Goal: Information Seeking & Learning: Learn about a topic

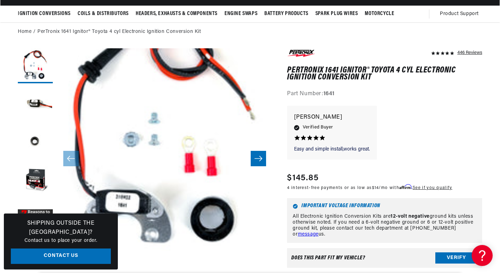
scroll to position [22, 0]
click at [34, 265] on button "Open media 1 in modal" at bounding box center [34, 265] width 0 height 0
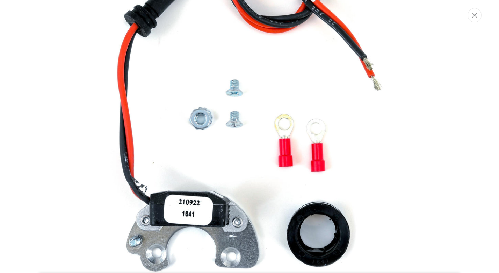
scroll to position [114, 0]
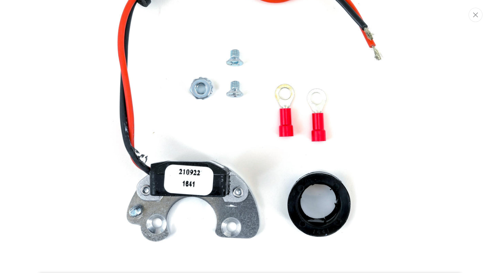
click at [245, 115] on img "Media gallery" at bounding box center [249, 81] width 377 height 377
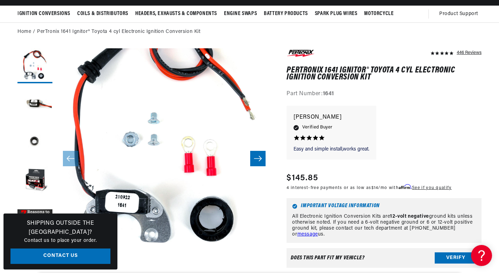
click at [260, 157] on icon "Slide right" at bounding box center [258, 158] width 8 height 7
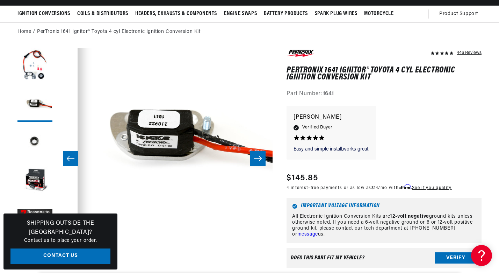
scroll to position [0, 212]
click at [260, 158] on icon "Slide right" at bounding box center [258, 158] width 8 height 7
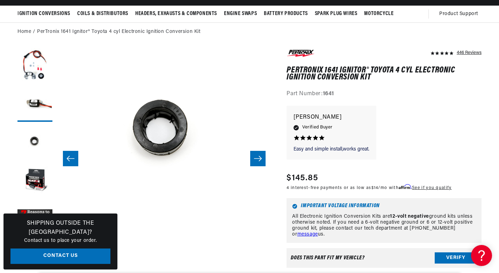
click at [260, 158] on icon "Slide right" at bounding box center [258, 158] width 8 height 7
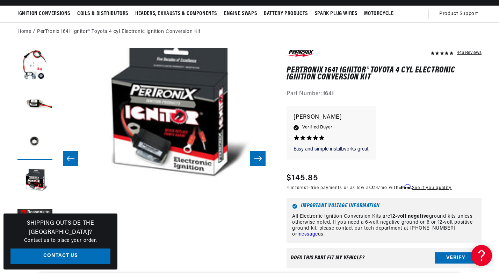
scroll to position [22, 650]
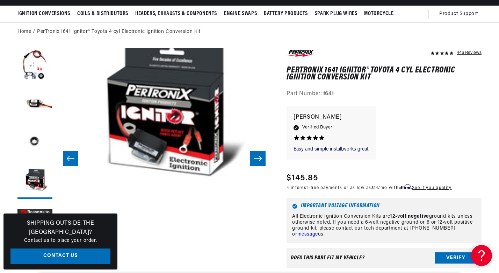
click at [259, 158] on icon "Slide right" at bounding box center [258, 158] width 8 height 7
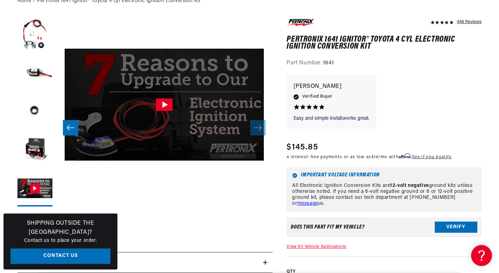
scroll to position [0, 0]
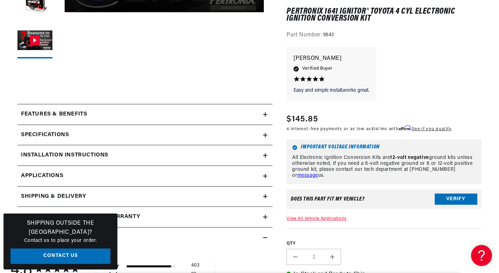
click at [130, 115] on div "Features & Benefits" at bounding box center [140, 114] width 246 height 9
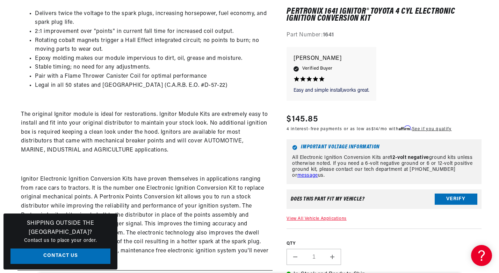
scroll to position [0, 212]
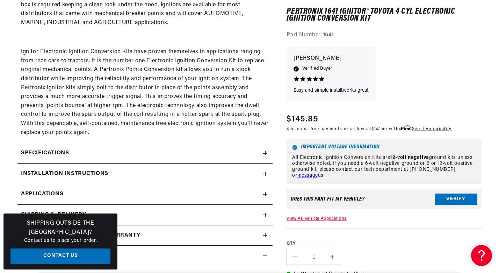
click at [82, 143] on summary "Specifications" at bounding box center [144, 153] width 255 height 20
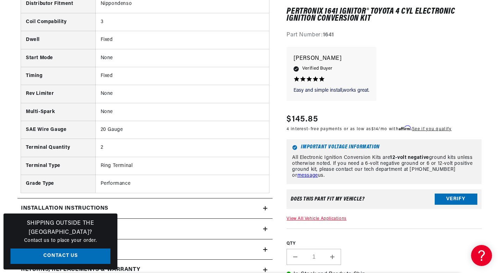
scroll to position [727, 0]
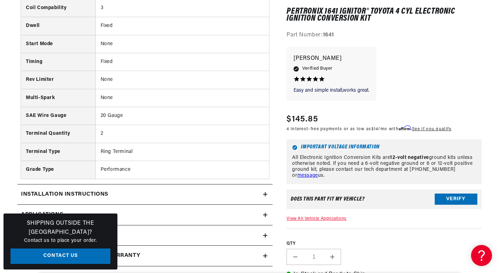
click at [86, 190] on h2 "Installation instructions" at bounding box center [64, 194] width 87 height 9
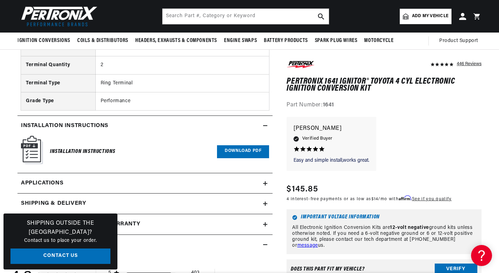
scroll to position [0, 18]
click at [233, 145] on link "Download PDF" at bounding box center [243, 151] width 52 height 13
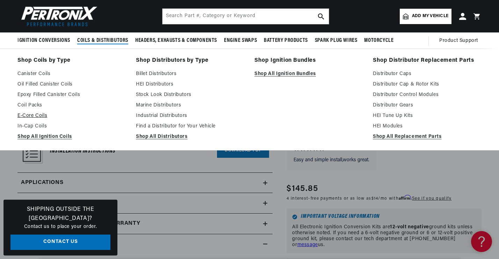
scroll to position [853, 0]
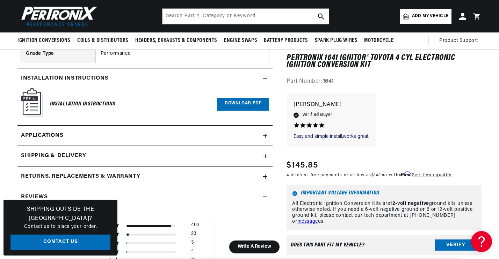
click at [115, 129] on link "Applications" at bounding box center [144, 136] width 255 height 21
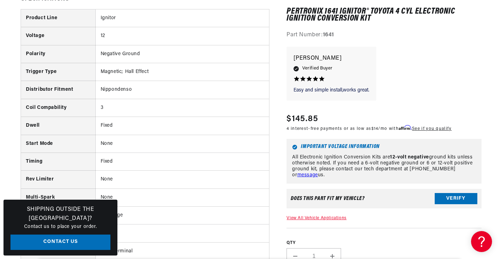
scroll to position [638, 0]
click at [111, 218] on div "Shipping Outside the [GEOGRAPHIC_DATA]? Contact us to place your order. Contact…" at bounding box center [60, 228] width 114 height 56
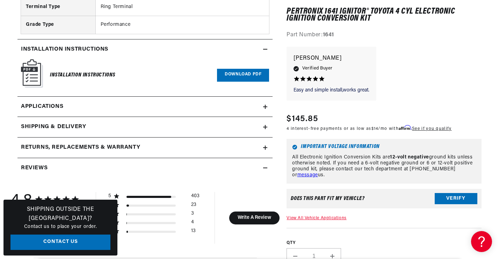
scroll to position [974, 0]
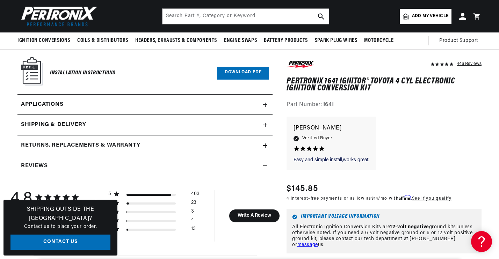
click at [123, 95] on link "Applications" at bounding box center [144, 105] width 255 height 21
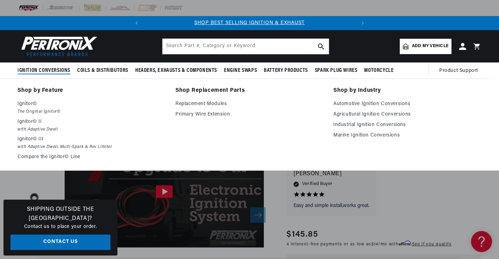
click at [42, 73] on span "Ignition Conversions" at bounding box center [43, 70] width 53 height 7
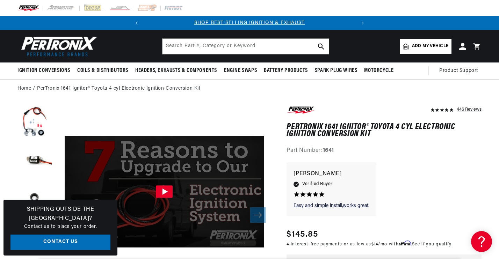
click at [416, 45] on span "Add my vehicle" at bounding box center [430, 46] width 36 height 7
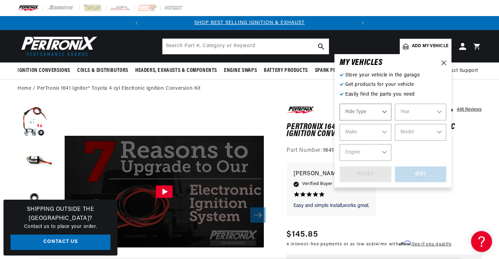
select select "Automotive"
select select "1982"
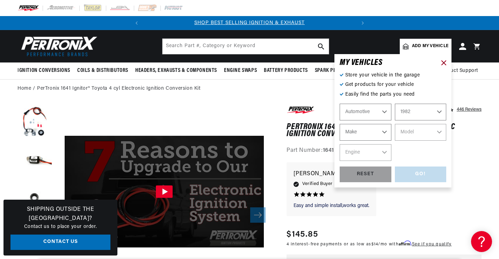
click at [442, 62] on icon at bounding box center [443, 62] width 5 height 5
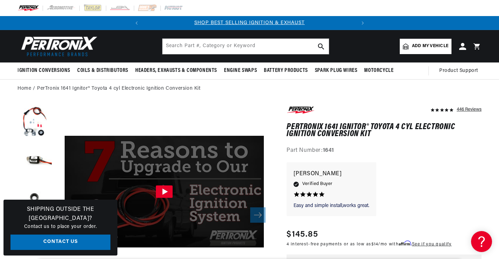
click at [296, 124] on h1 "PerTronix 1641 Ignitor® Toyota 4 cyl Electronic Ignition Conversion Kit" at bounding box center [384, 131] width 195 height 14
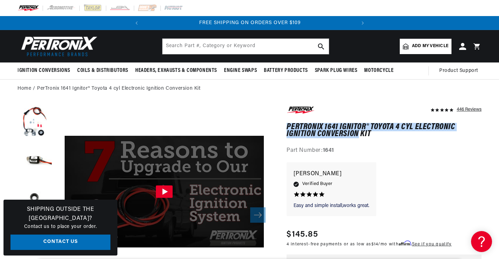
drag, startPoint x: 296, startPoint y: 124, endPoint x: 351, endPoint y: 134, distance: 55.7
click at [351, 134] on h1 "PerTronix 1641 Ignitor® Toyota 4 cyl Electronic Ignition Conversion Kit" at bounding box center [384, 131] width 195 height 14
click at [356, 136] on h1 "PerTronix 1641 Ignitor® Toyota 4 cyl Electronic Ignition Conversion Kit" at bounding box center [384, 131] width 195 height 14
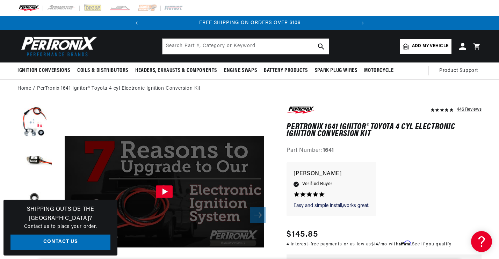
click at [372, 136] on h1 "PerTronix 1641 Ignitor® Toyota 4 cyl Electronic Ignition Conversion Kit" at bounding box center [384, 131] width 195 height 14
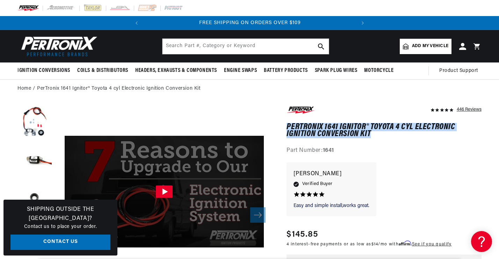
drag, startPoint x: 372, startPoint y: 136, endPoint x: 282, endPoint y: 124, distance: 90.9
copy h1 "PerTronix 1641 Ignitor® Toyota 4 cyl Electronic Ignition Conversion Kit"
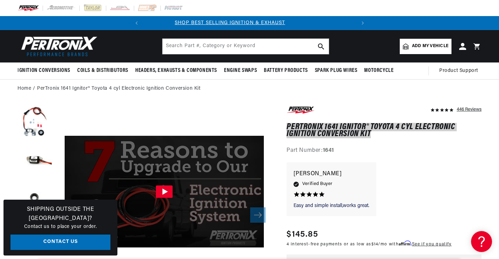
scroll to position [0, 0]
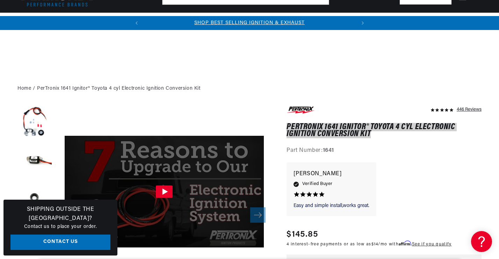
scroll to position [853, 0]
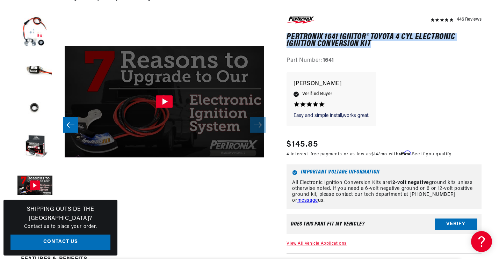
scroll to position [99, 0]
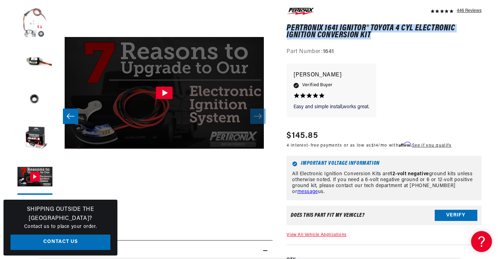
click at [27, 29] on button "Load image 1 in gallery view" at bounding box center [34, 23] width 35 height 35
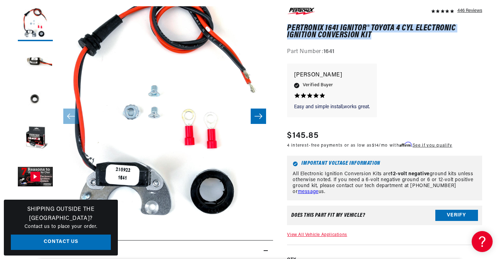
scroll to position [7, 0]
click at [34, 238] on button "Open media 1 in modal" at bounding box center [34, 238] width 0 height 0
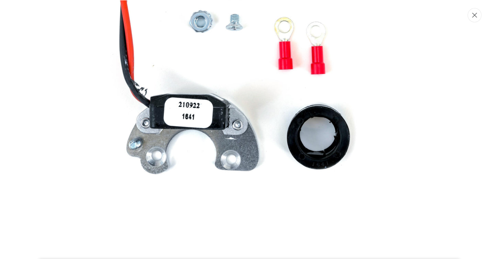
scroll to position [0, 0]
click at [477, 12] on icon "Close" at bounding box center [475, 14] width 5 height 5
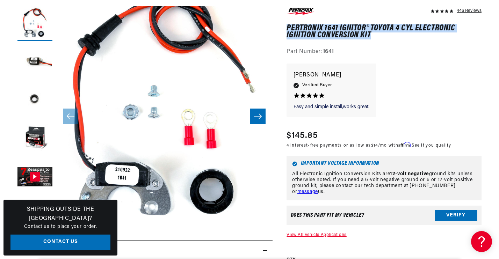
scroll to position [22, 0]
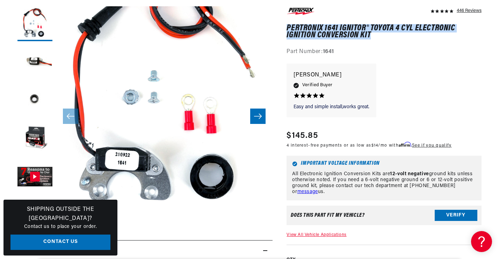
click at [257, 116] on icon "Slide right" at bounding box center [258, 116] width 8 height 5
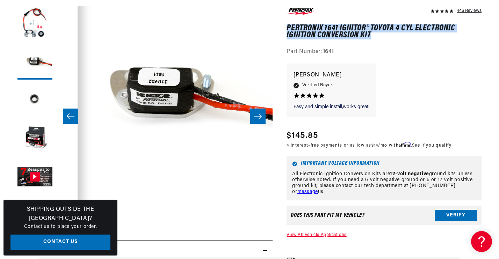
click at [257, 116] on icon "Slide right" at bounding box center [258, 116] width 8 height 5
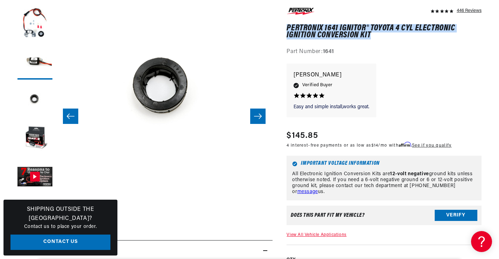
click at [257, 116] on icon "Slide right" at bounding box center [258, 116] width 8 height 5
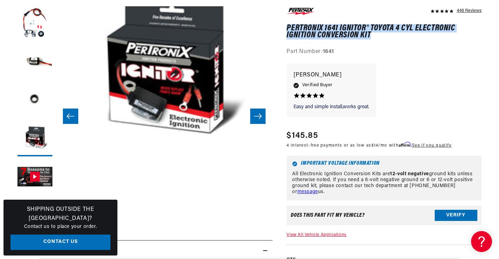
scroll to position [0, 212]
click at [257, 116] on icon "Slide right" at bounding box center [258, 116] width 8 height 5
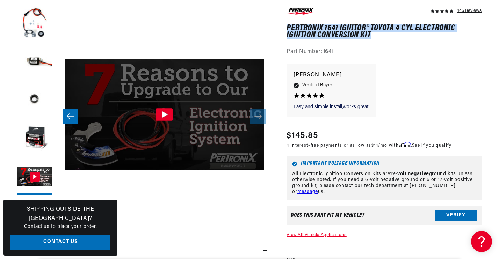
scroll to position [0, 867]
click at [38, 26] on button "Load image 1 in gallery view" at bounding box center [34, 23] width 35 height 35
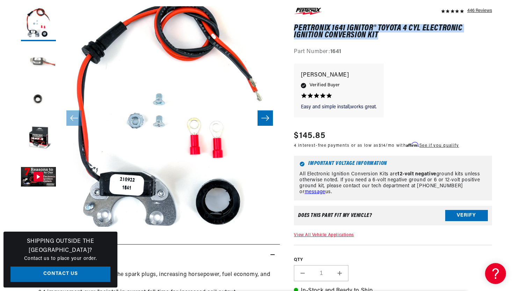
scroll to position [0, 4]
click at [52, 70] on button "Load image 2 in gallery view" at bounding box center [38, 62] width 35 height 35
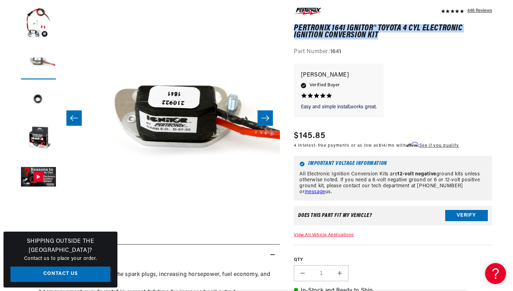
scroll to position [0, 221]
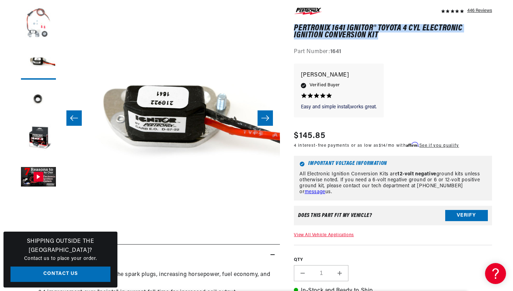
click at [46, 37] on button "Load image 1 in gallery view" at bounding box center [38, 23] width 35 height 35
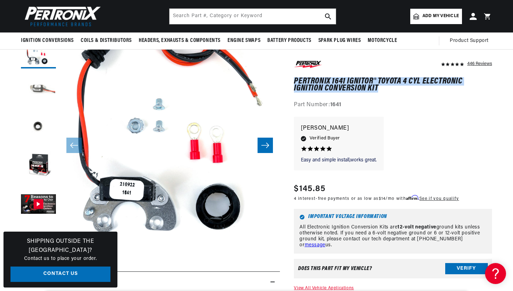
scroll to position [0, 0]
click at [46, 90] on button "Load image 2 in gallery view" at bounding box center [38, 89] width 35 height 35
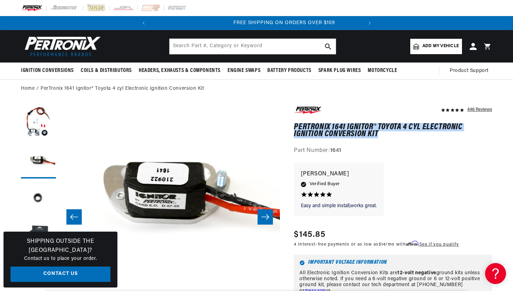
scroll to position [0, 212]
click at [316, 126] on h1 "PerTronix 1641 Ignitor® Toyota 4 cyl Electronic Ignition Conversion Kit" at bounding box center [393, 131] width 198 height 14
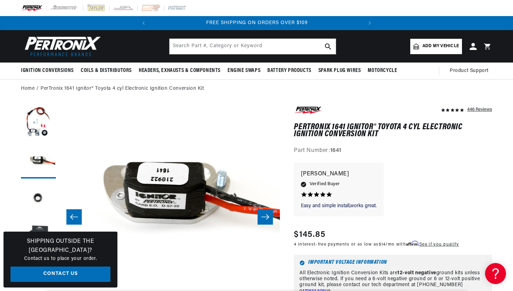
click at [315, 126] on h1 "PerTronix 1641 Ignitor® Toyota 4 cyl Electronic Ignition Conversion Kit" at bounding box center [393, 131] width 198 height 14
copy h1 "PerTronix"
click at [44, 129] on button "Load image 1 in gallery view" at bounding box center [38, 122] width 35 height 35
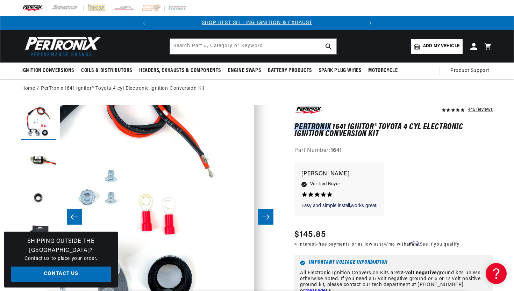
scroll to position [22, 0]
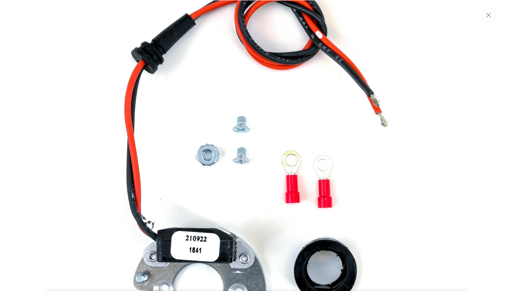
scroll to position [50, 0]
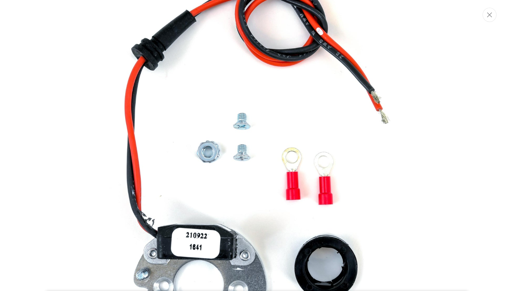
click at [166, 178] on img "Media gallery" at bounding box center [256, 145] width 377 height 377
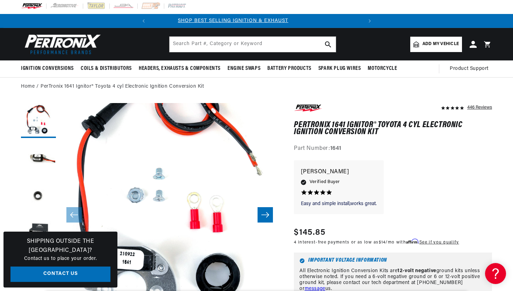
scroll to position [0, 0]
drag, startPoint x: 293, startPoint y: 231, endPoint x: 323, endPoint y: 232, distance: 30.4
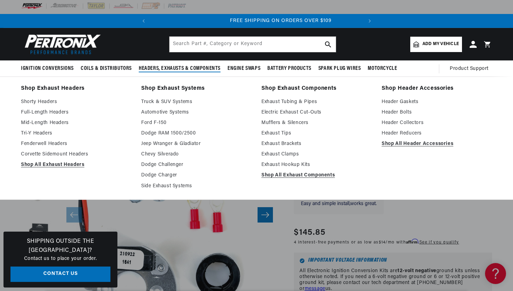
scroll to position [0, 212]
